Goal: Browse casually

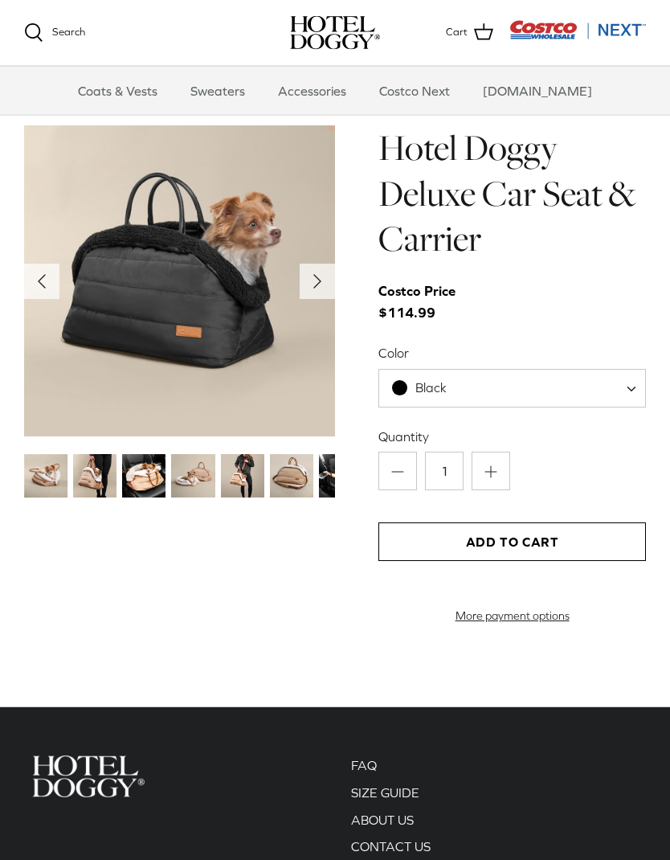
scroll to position [1471, 0]
click at [635, 372] on span at bounding box center [637, 388] width 16 height 39
click at [643, 317] on div "Costco Price $114.99" at bounding box center [513, 301] width 268 height 43
click at [239, 473] on img at bounding box center [242, 475] width 43 height 43
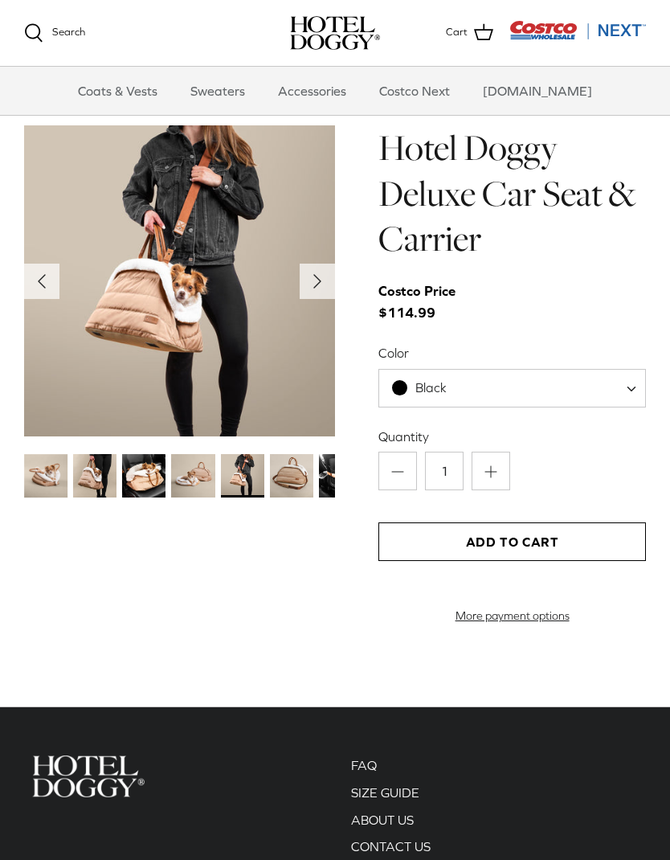
click at [276, 475] on img at bounding box center [291, 475] width 43 height 43
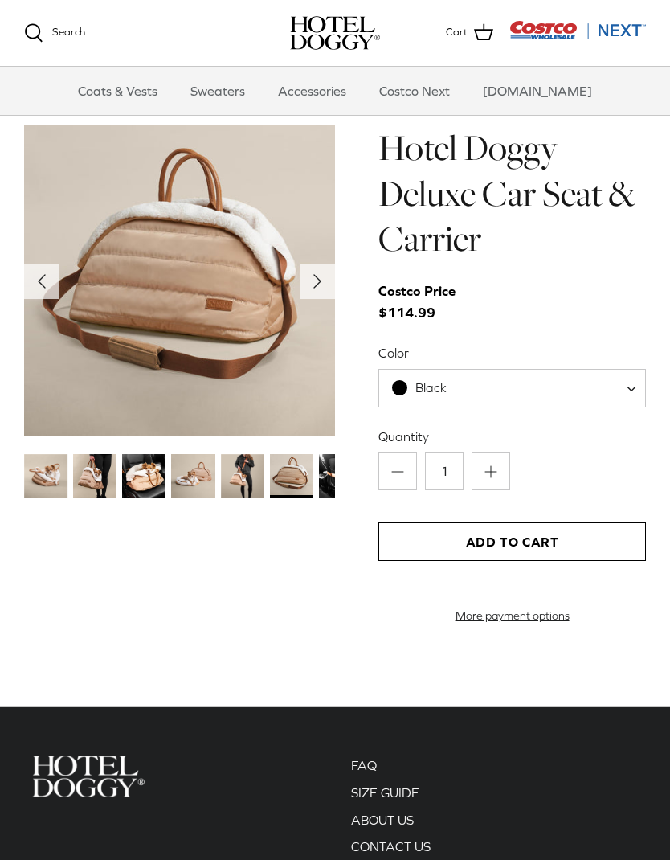
click at [325, 472] on img at bounding box center [340, 475] width 43 height 43
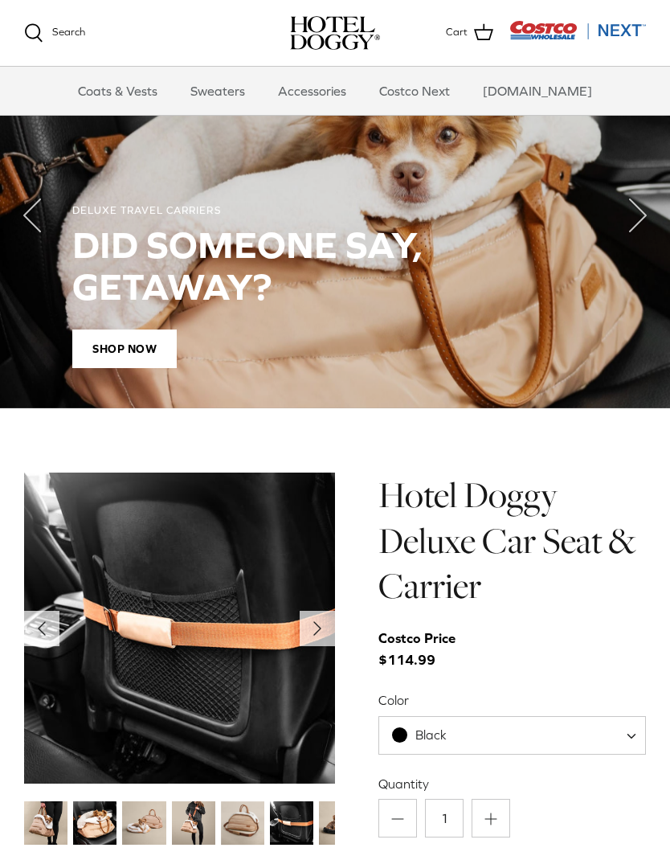
scroll to position [1123, 0]
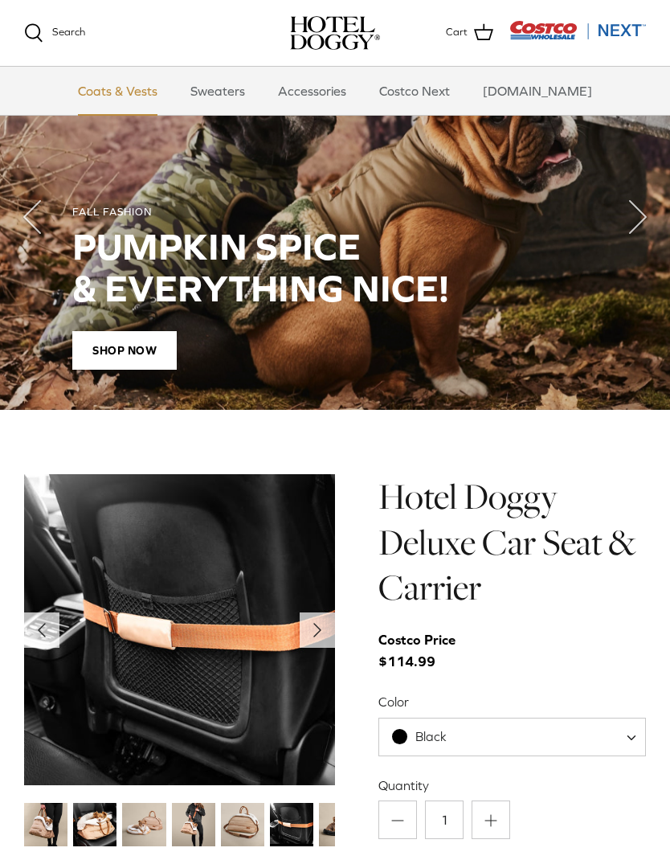
click at [129, 92] on link "Coats & Vests" at bounding box center [117, 91] width 108 height 48
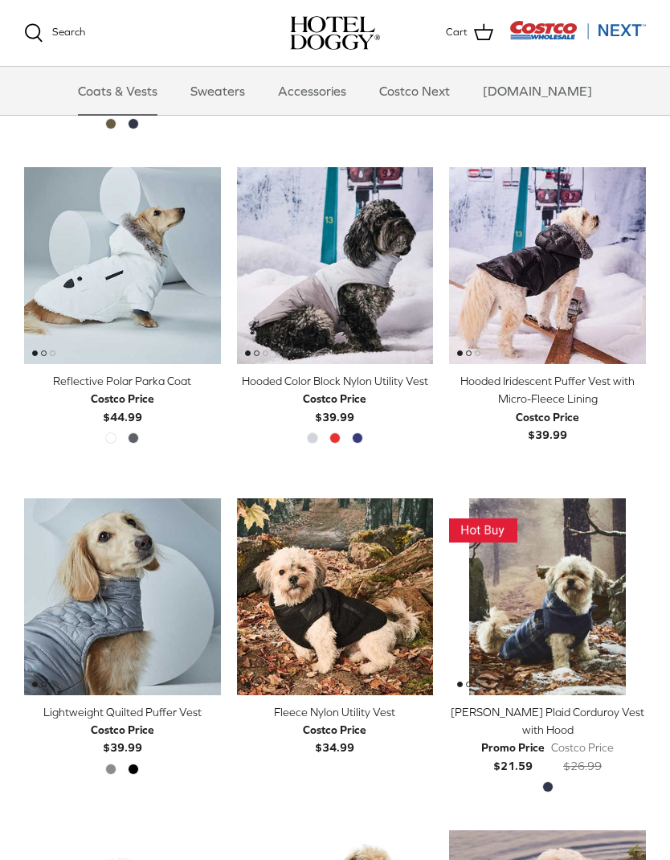
scroll to position [992, 0]
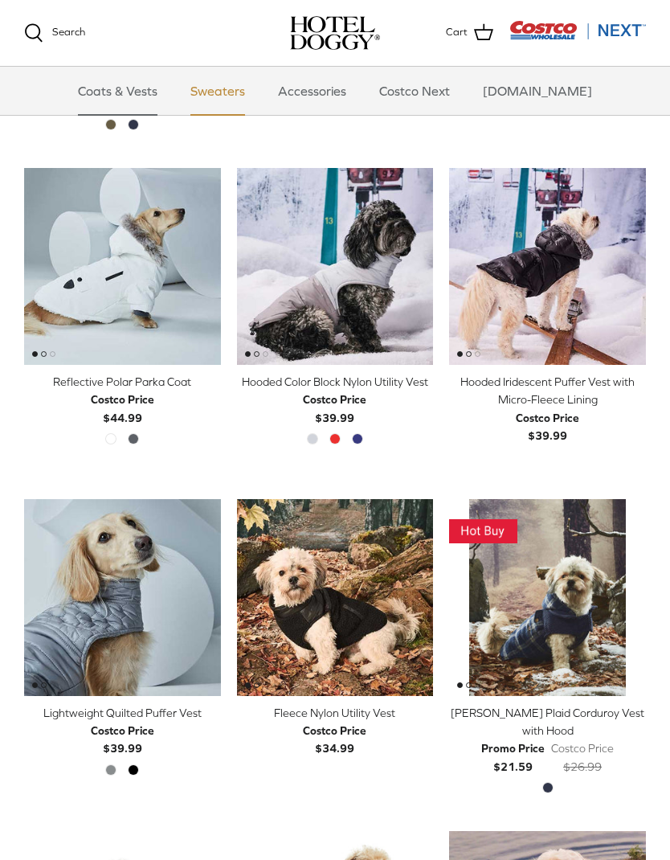
click at [239, 98] on link "Sweaters" at bounding box center [218, 91] width 84 height 48
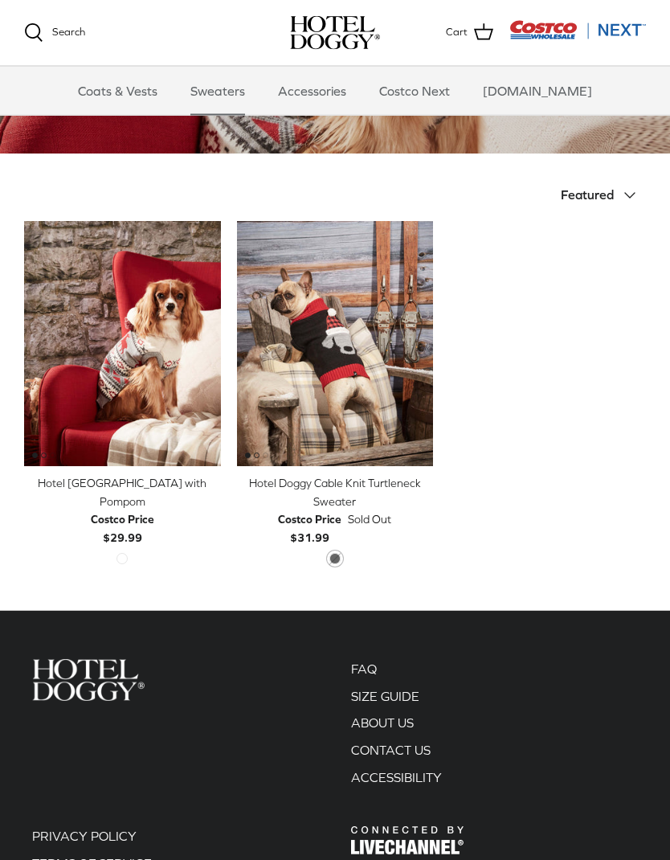
scroll to position [275, 0]
click at [92, 339] on img "Hotel Doggy Fair Isle Sweater with Pompom" at bounding box center [122, 344] width 197 height 246
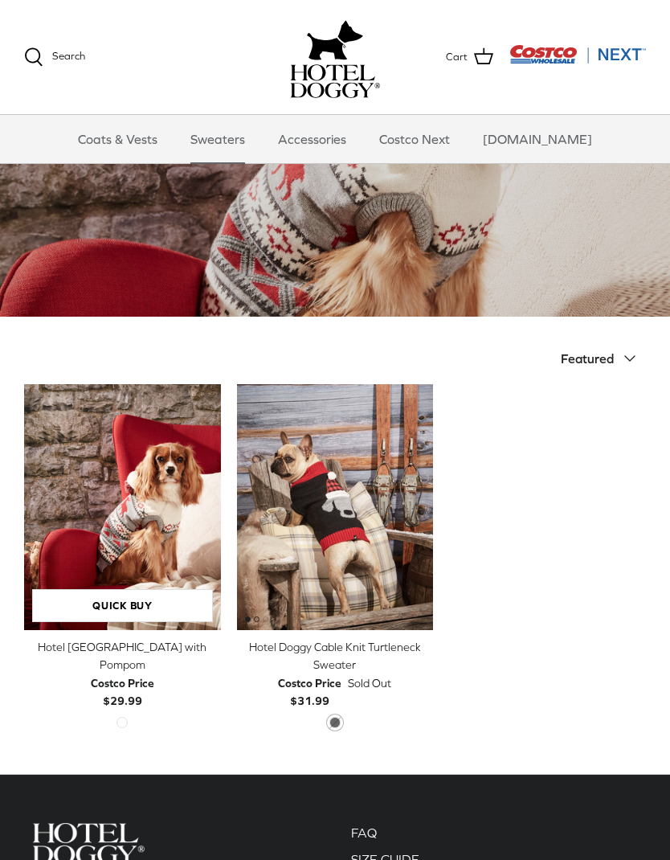
scroll to position [339, 0]
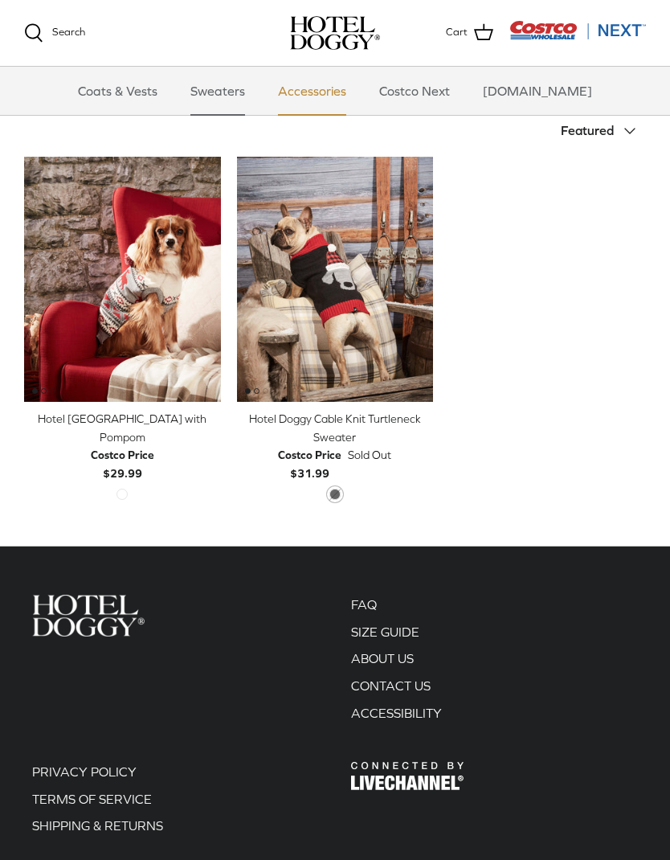
click at [348, 96] on link "Accessories" at bounding box center [312, 91] width 97 height 48
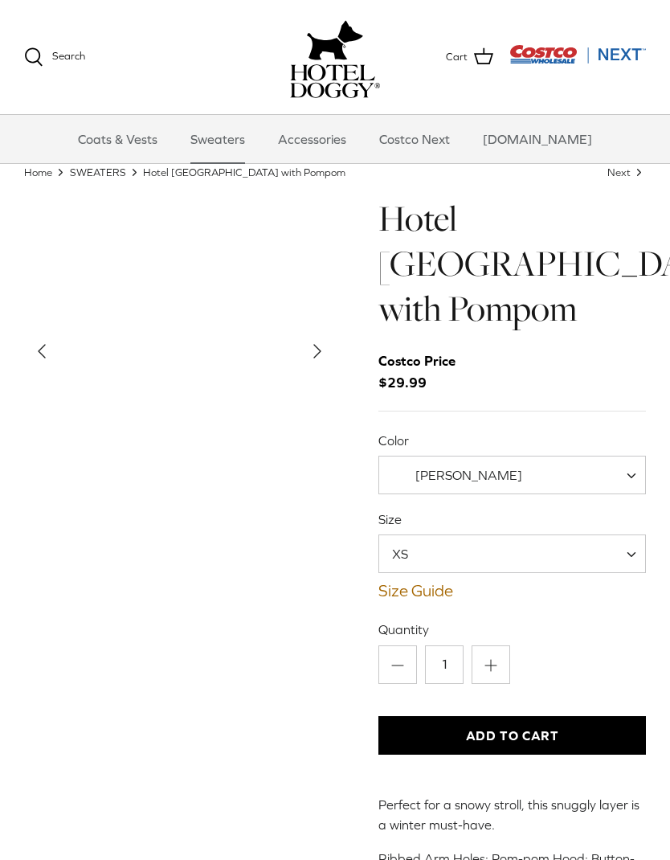
scroll to position [39, 0]
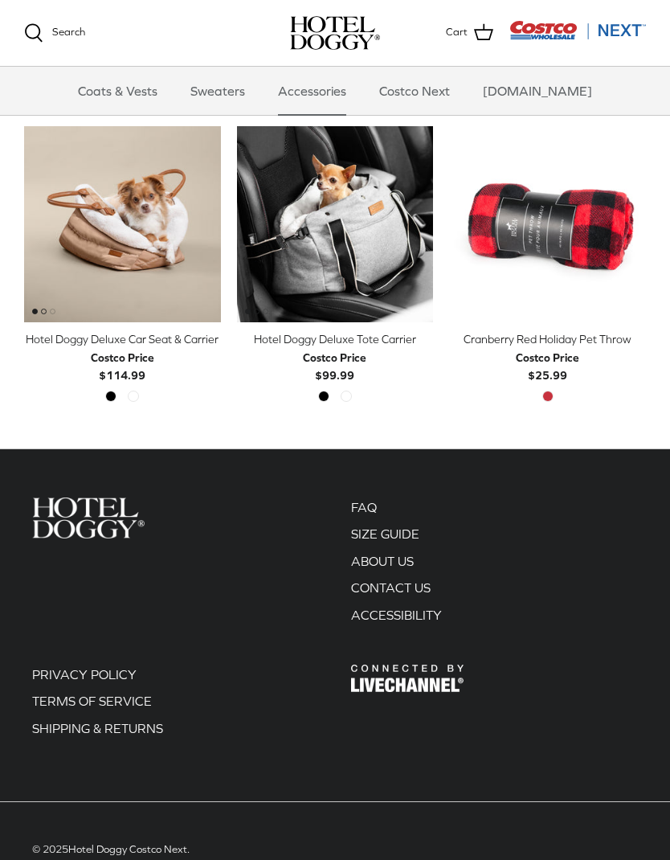
scroll to position [356, 0]
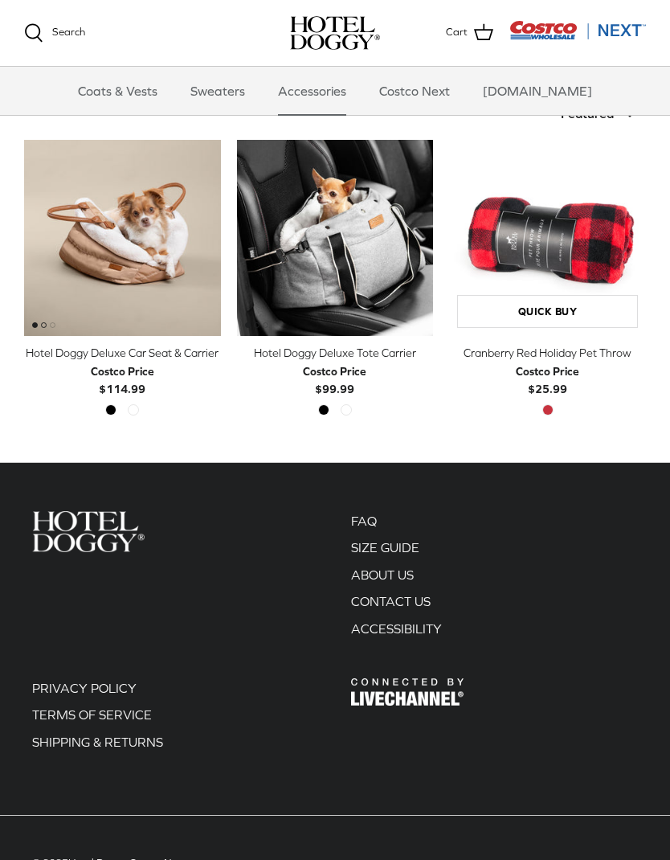
click at [595, 248] on img "Cranberry Red Holiday Pet Throw" at bounding box center [547, 238] width 197 height 197
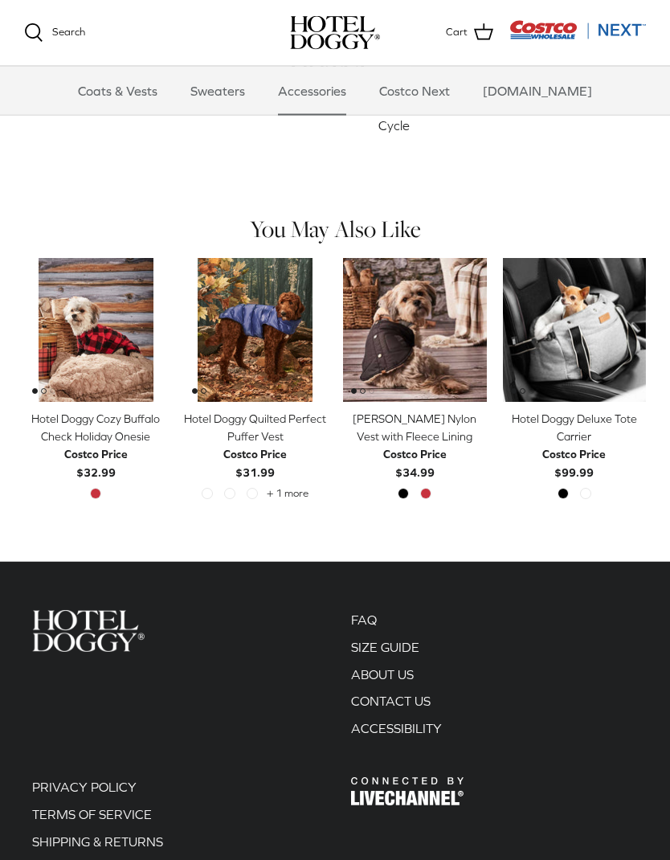
scroll to position [569, 0]
click at [76, 304] on img "Hotel Doggy Cozy Buffalo Check Holiday Onesie" at bounding box center [96, 330] width 144 height 144
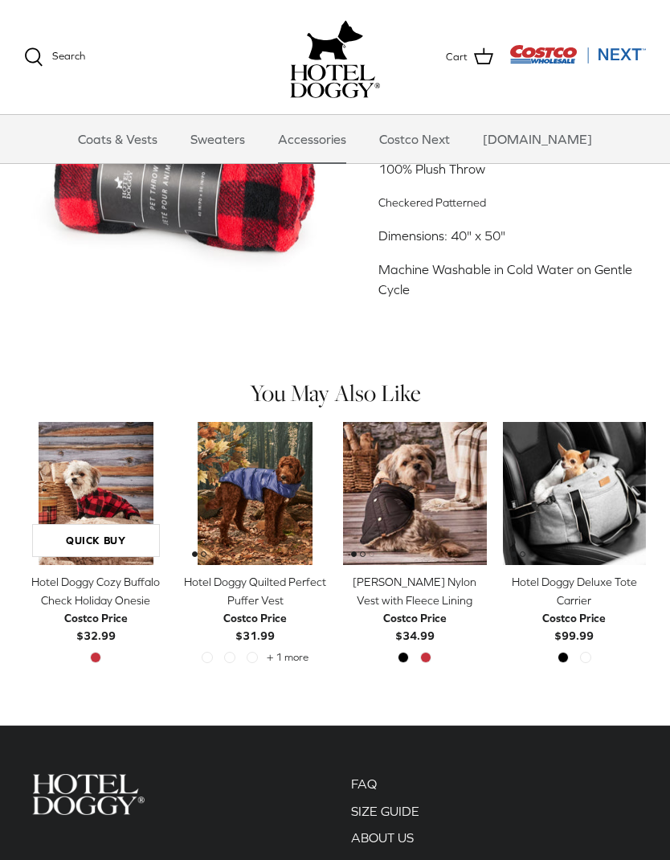
scroll to position [579, 0]
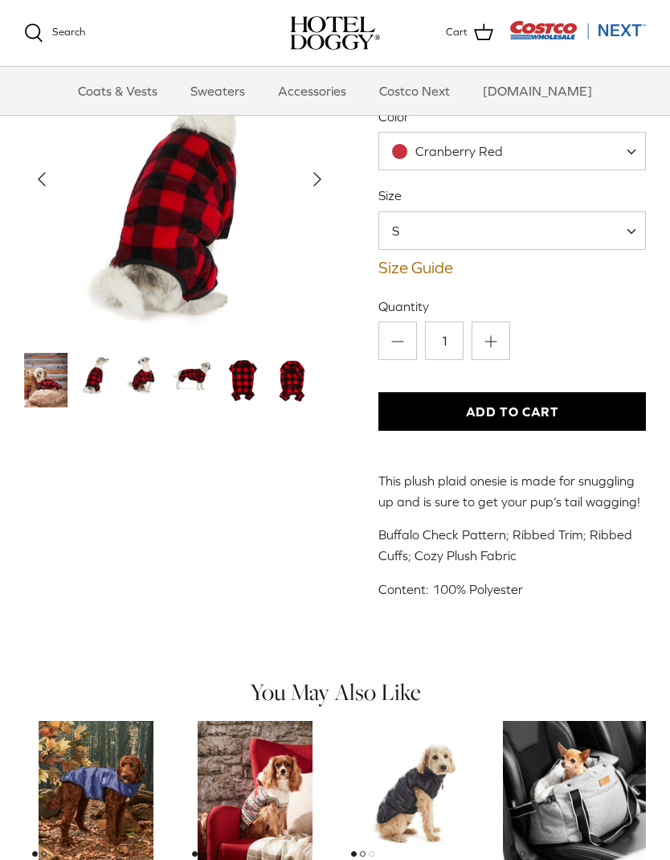
scroll to position [207, 0]
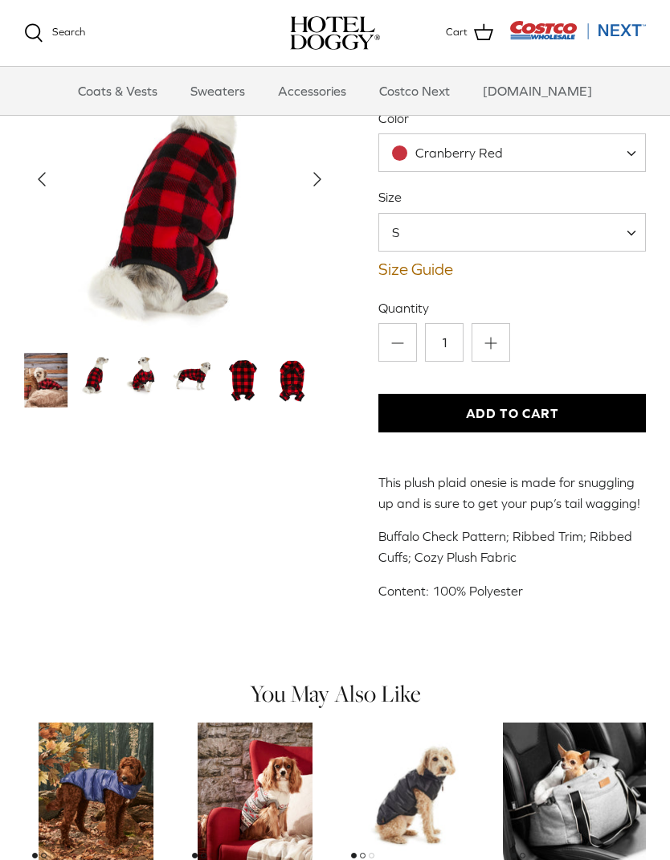
click at [313, 176] on icon "Right" at bounding box center [318, 180] width 26 height 26
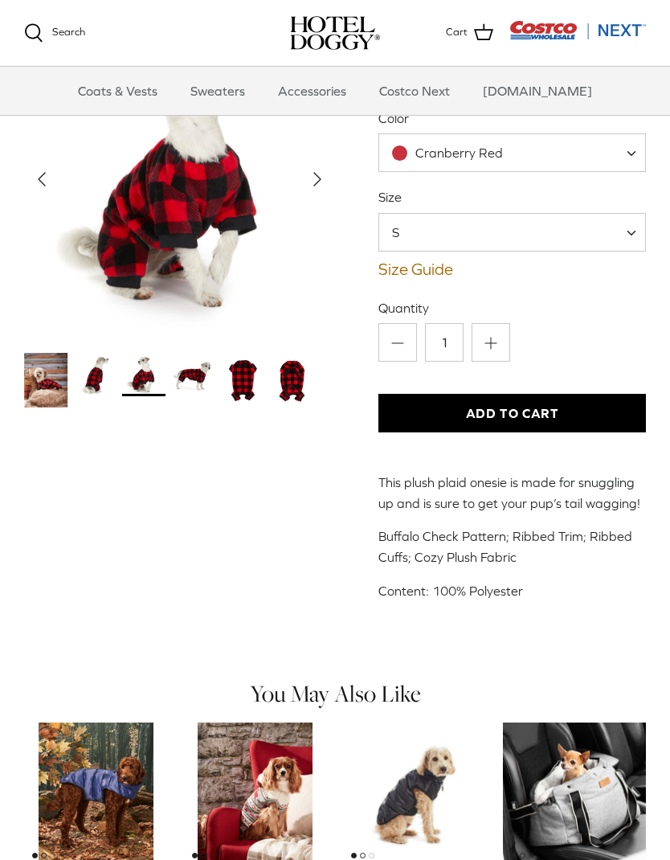
click at [334, 180] on button "Right" at bounding box center [317, 179] width 35 height 35
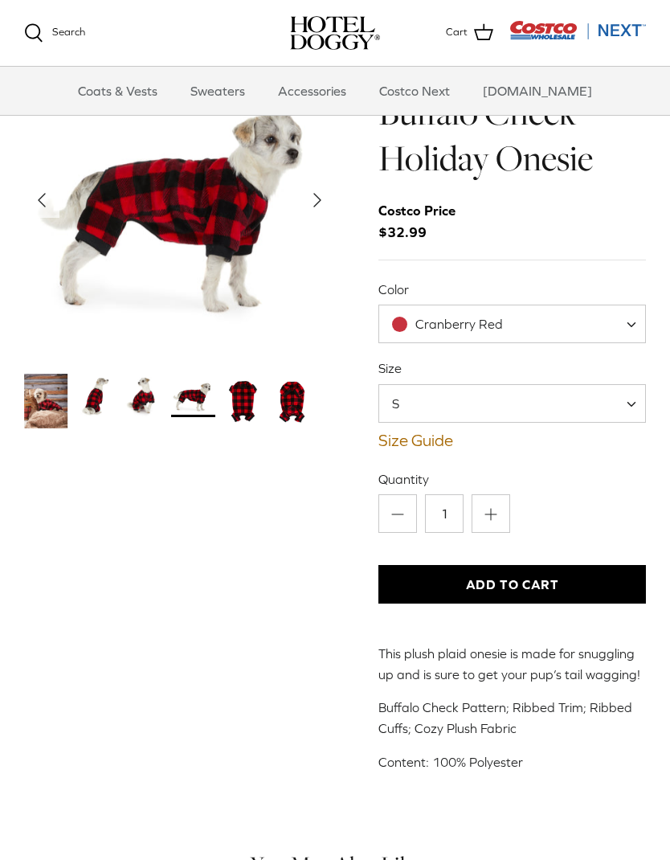
scroll to position [0, 0]
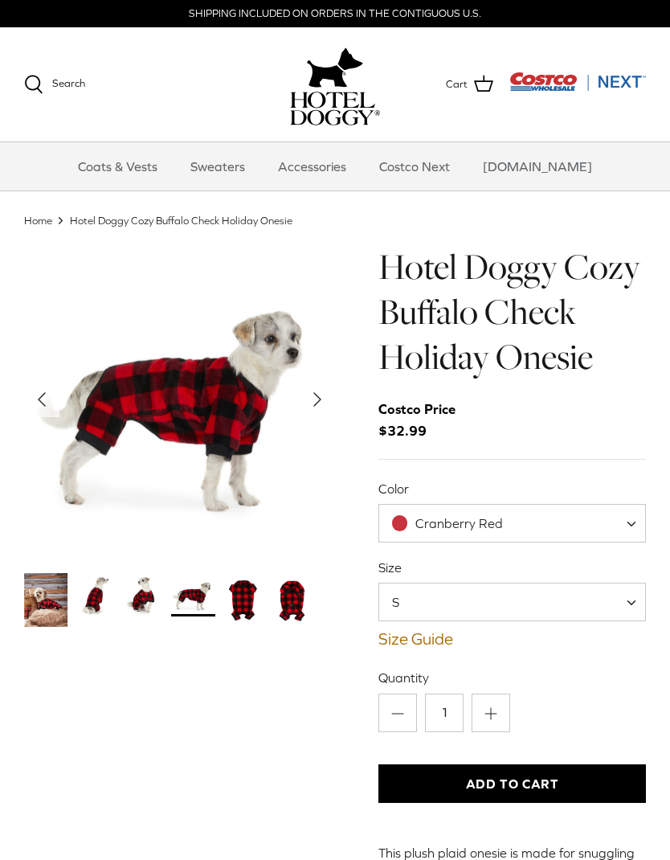
click at [632, 516] on span at bounding box center [637, 523] width 16 height 39
click at [635, 459] on hr at bounding box center [513, 459] width 268 height 1
click at [430, 641] on link "Size Guide" at bounding box center [513, 638] width 268 height 19
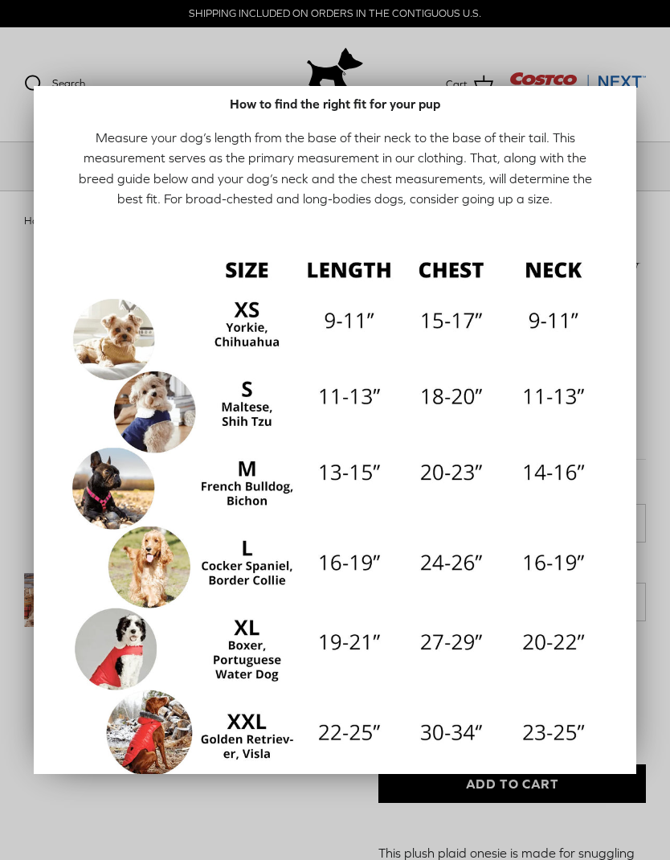
scroll to position [39, 0]
click at [22, 306] on div at bounding box center [335, 430] width 670 height 860
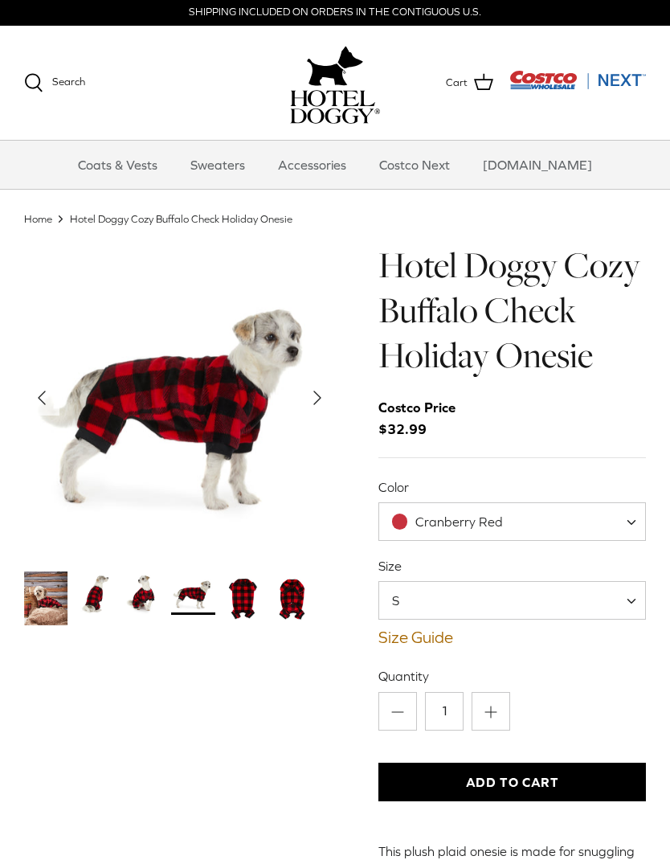
scroll to position [0, 0]
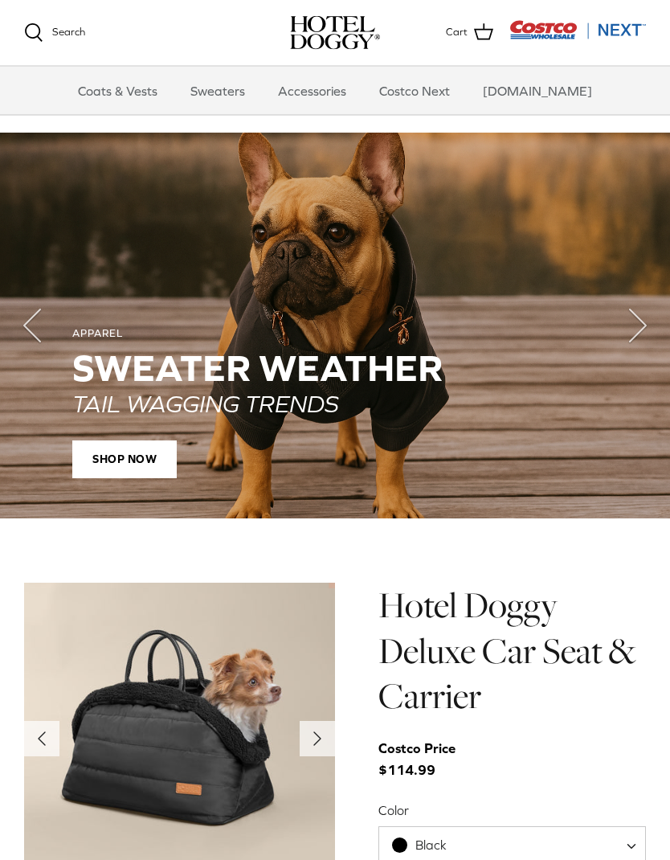
scroll to position [1081, 0]
